Goal: Find specific page/section: Find specific page/section

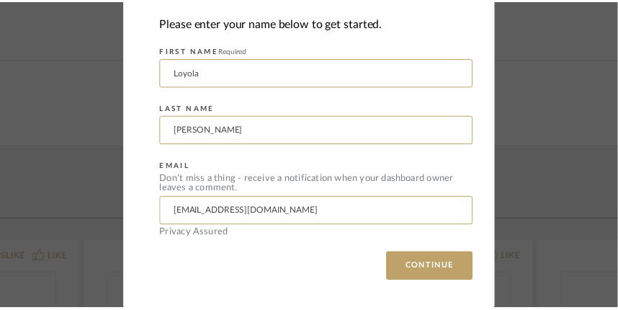
scroll to position [380, 0]
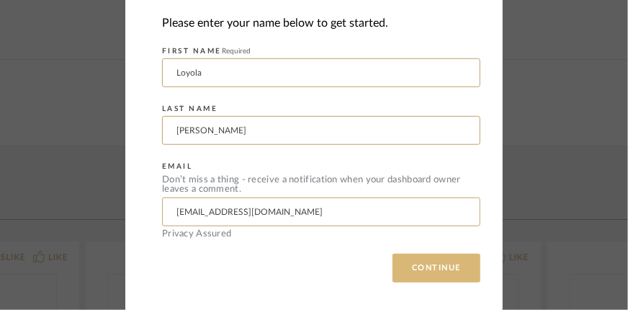
click at [449, 271] on button "CONTINUE" at bounding box center [436, 267] width 88 height 29
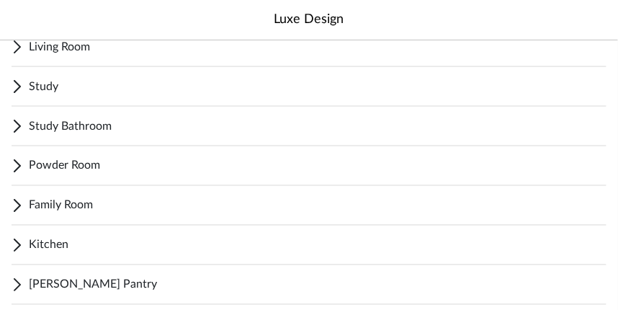
scroll to position [354, 0]
click at [67, 210] on span "Family Room" at bounding box center [317, 205] width 577 height 17
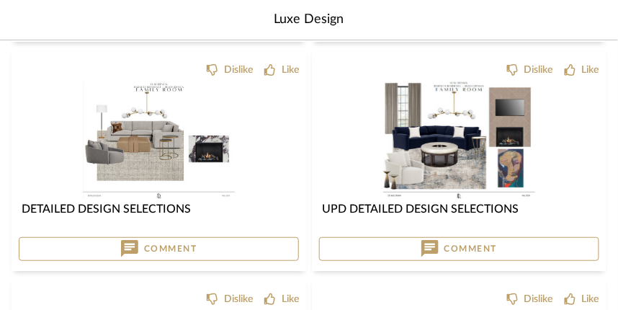
scroll to position [1015, 0]
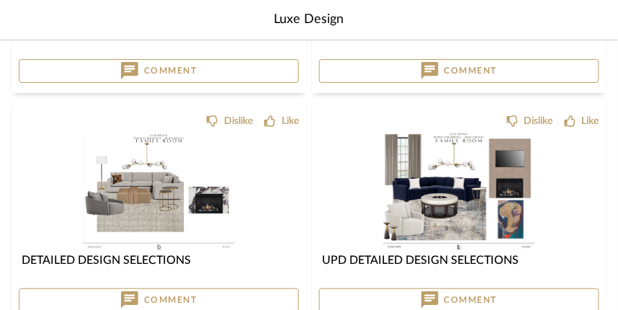
click at [441, 192] on img "0" at bounding box center [459, 190] width 152 height 117
